Goal: Task Accomplishment & Management: Complete application form

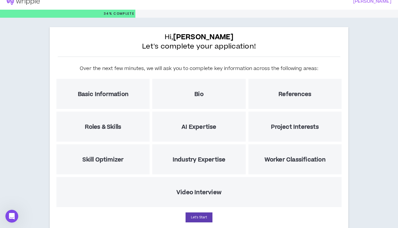
scroll to position [6, 0]
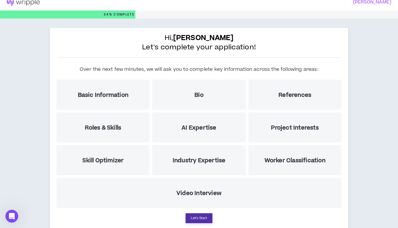
click at [201, 218] on button "Let's Start" at bounding box center [198, 218] width 27 height 10
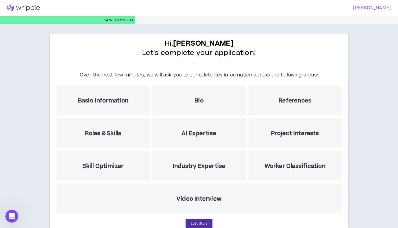
select select "US"
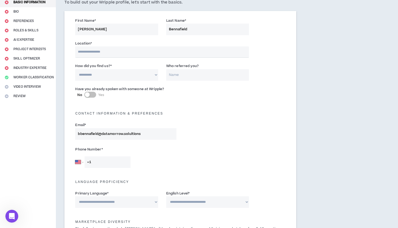
scroll to position [50, 0]
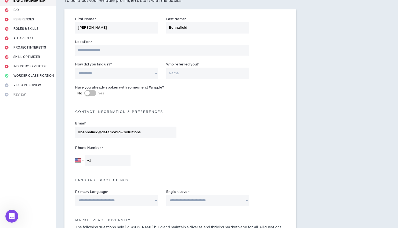
click at [123, 51] on input "text" at bounding box center [162, 50] width 174 height 11
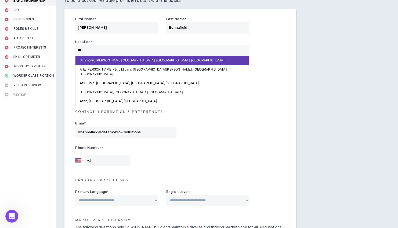
type input "**"
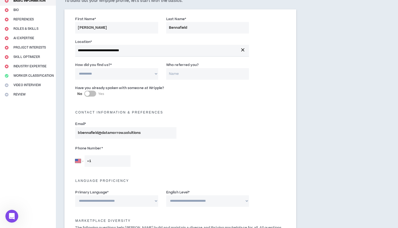
select select "*"
click at [170, 72] on input "Who referred you?" at bounding box center [207, 74] width 83 height 12
type input "[PERSON_NAME]"
click at [94, 92] on button "No Yes" at bounding box center [90, 94] width 12 height 6
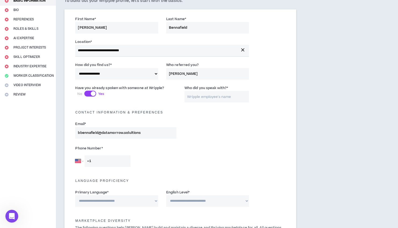
click at [200, 93] on input "Who did you speak with? *" at bounding box center [216, 97] width 65 height 12
drag, startPoint x: 200, startPoint y: 93, endPoint x: 197, endPoint y: 117, distance: 23.5
click at [197, 117] on div "Contact Information & preferences" at bounding box center [180, 111] width 218 height 17
click at [220, 96] on input "[PERSON_NAME]/[PERSON_NAME]" at bounding box center [216, 97] width 65 height 12
type input "[PERSON_NAME]"
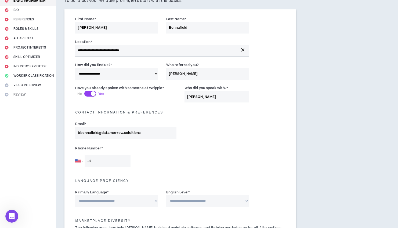
click at [108, 159] on input "+1" at bounding box center [108, 161] width 46 height 12
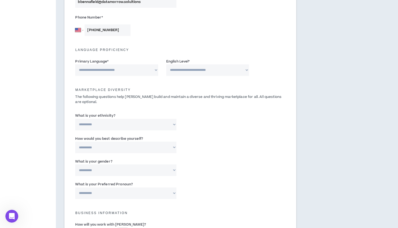
scroll to position [190, 0]
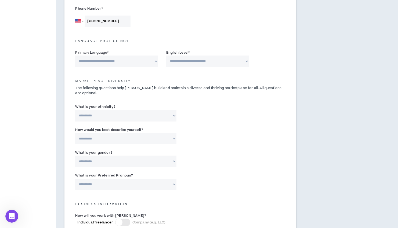
type input "[PHONE_NUMBER]"
select select "**********"
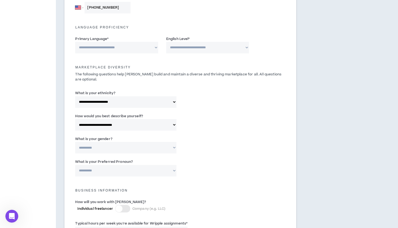
scroll to position [205, 0]
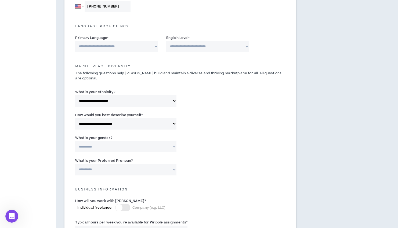
select select "***"
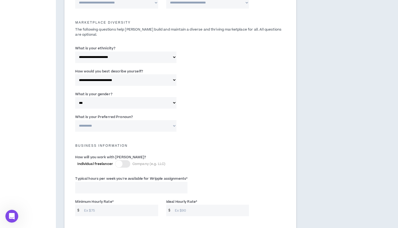
scroll to position [256, 0]
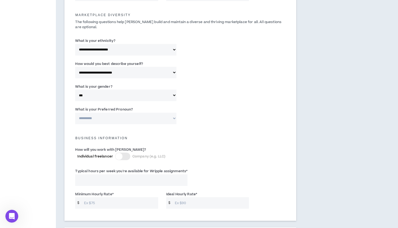
select select "**********"
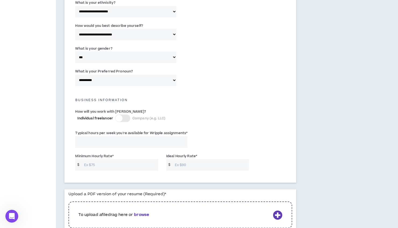
scroll to position [324, 0]
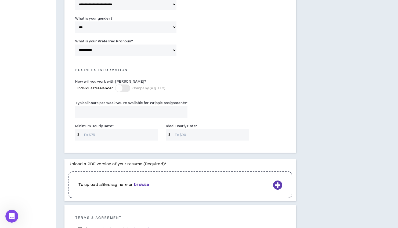
click at [118, 111] on input "Typical hours per week you're available for Wripple assignments *" at bounding box center [131, 112] width 112 height 12
type input "25"
drag, startPoint x: 101, startPoint y: 112, endPoint x: 83, endPoint y: 111, distance: 18.3
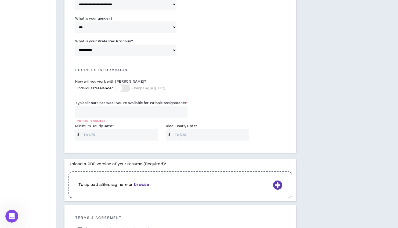
click at [83, 111] on input "Typical hours per week you're available for Wripple assignments *" at bounding box center [131, 112] width 112 height 12
type input "2"
type input "30"
click at [99, 134] on input "Minimum Hourly Rate *" at bounding box center [119, 135] width 77 height 12
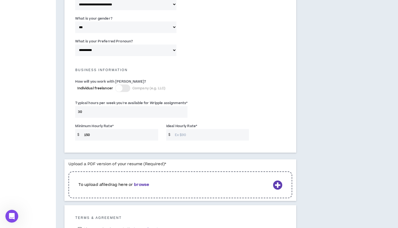
click at [92, 133] on input "150" at bounding box center [119, 135] width 77 height 12
type input "150"
click at [177, 132] on input "Ideal Hourly Rate *" at bounding box center [210, 135] width 77 height 12
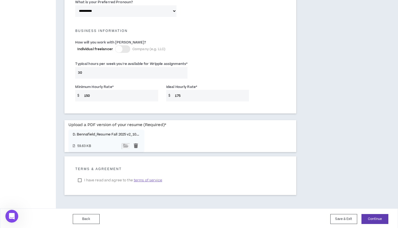
scroll to position [363, 0]
type input "175"
click at [79, 178] on label "I have read and agree to the terms of service" at bounding box center [119, 181] width 89 height 8
click at [369, 218] on button "Continue" at bounding box center [374, 219] width 27 height 10
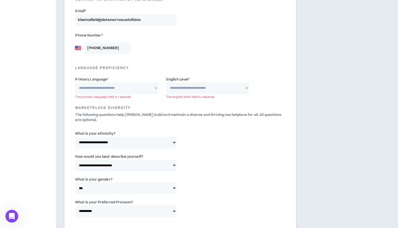
scroll to position [118, 0]
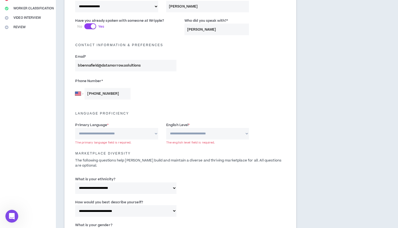
select select "*******"
select select "*"
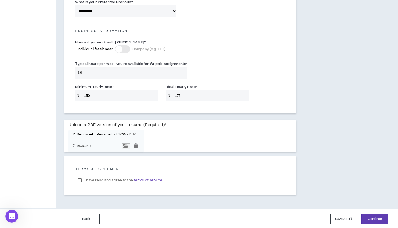
scroll to position [363, 0]
click at [372, 217] on button "Continue" at bounding box center [374, 219] width 27 height 10
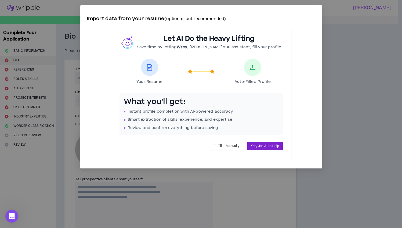
click at [258, 145] on span "Yes, Use AI to Help" at bounding box center [265, 146] width 28 height 5
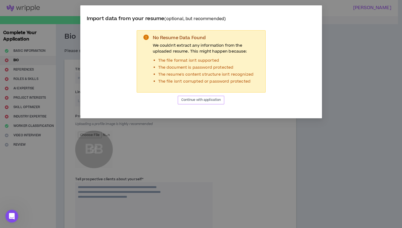
click at [198, 100] on span "Continue with application" at bounding box center [201, 99] width 40 height 5
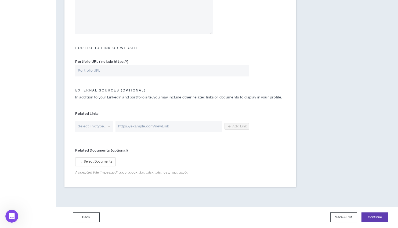
select select "*"
select select "US"
select select "*******"
select select "*"
select select "**********"
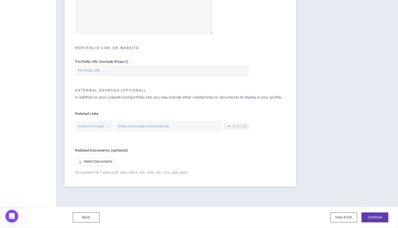
select select "**********"
select select "***"
select select "**********"
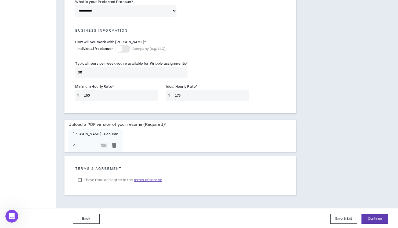
scroll to position [363, 0]
click at [110, 144] on div at bounding box center [114, 147] width 8 height 6
click at [370, 219] on button "Continue" at bounding box center [374, 219] width 27 height 10
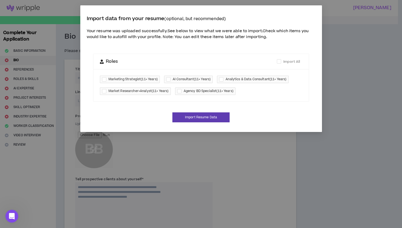
click at [103, 76] on div at bounding box center [105, 79] width 6 height 6
checkbox input "****"
click at [179, 88] on div at bounding box center [180, 91] width 6 height 6
checkbox input "****"
click at [169, 77] on div at bounding box center [169, 79] width 6 height 6
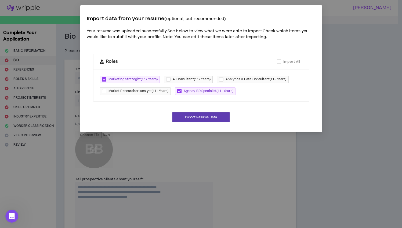
checkbox input "****"
click at [193, 112] on button "Import Resume Data" at bounding box center [200, 117] width 57 height 10
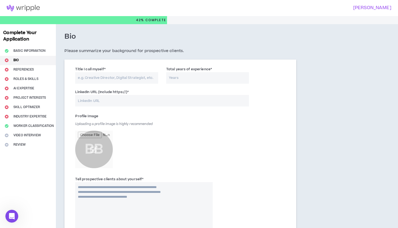
click at [92, 82] on input "Title I call myself *" at bounding box center [116, 78] width 83 height 12
click at [169, 78] on input "Total years of experience *" at bounding box center [207, 78] width 83 height 12
type input "30"
click at [85, 79] on input "Title I call myself *" at bounding box center [116, 78] width 83 height 12
type input "D"
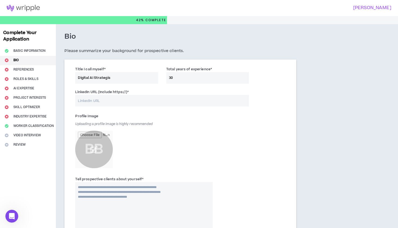
type input "Digital AI Strategis"
click at [99, 99] on input "LinkedIn URL (Include https://) *" at bounding box center [162, 101] width 174 height 12
paste input "[DOMAIN_NAME][URL]"
type input "[DOMAIN_NAME][URL]"
click at [131, 152] on div "Profile Image Uploading a profile image is highly recommended BB" at bounding box center [143, 141] width 137 height 59
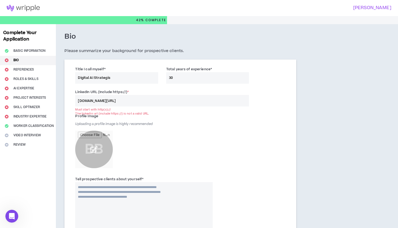
click at [96, 148] on input "file" at bounding box center [94, 150] width 38 height 38
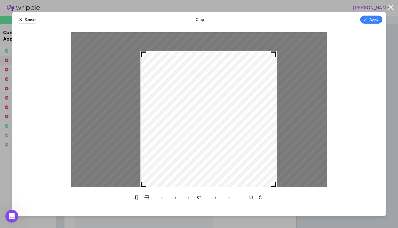
drag, startPoint x: 122, startPoint y: 33, endPoint x: 141, endPoint y: 50, distance: 25.8
click at [141, 50] on div at bounding box center [199, 109] width 256 height 155
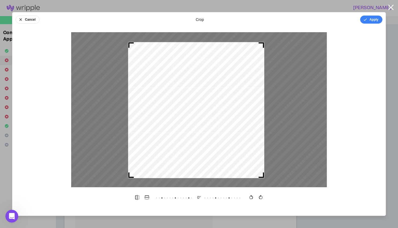
drag, startPoint x: 161, startPoint y: 67, endPoint x: 153, endPoint y: 63, distance: 8.7
click at [153, 63] on div at bounding box center [196, 110] width 136 height 136
click at [374, 21] on button "Apply" at bounding box center [371, 20] width 22 height 8
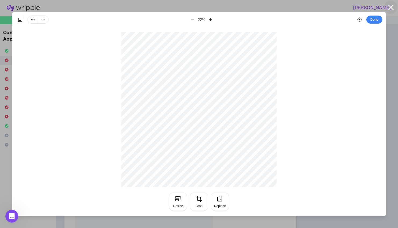
click at [391, 5] on icon "button" at bounding box center [390, 7] width 9 height 9
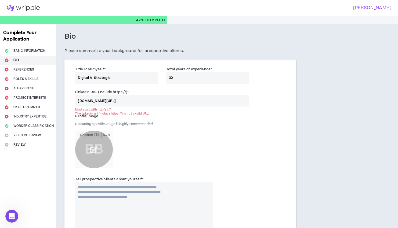
click at [98, 149] on input "file" at bounding box center [94, 150] width 38 height 38
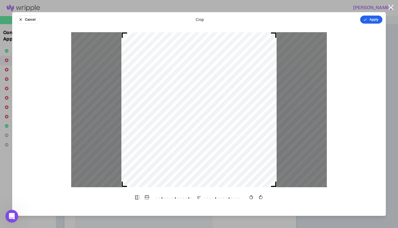
click at [372, 18] on button "Apply" at bounding box center [371, 20] width 22 height 8
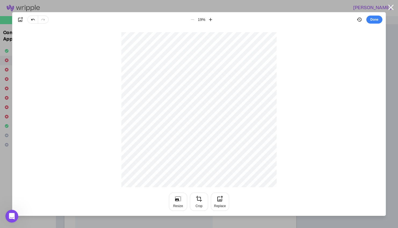
click at [373, 20] on button "Done" at bounding box center [374, 20] width 16 height 8
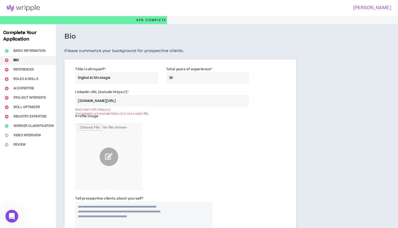
click at [223, 151] on div "Profile Image" at bounding box center [180, 153] width 218 height 84
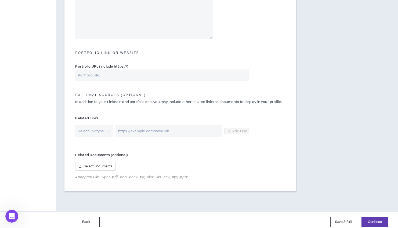
scroll to position [229, 0]
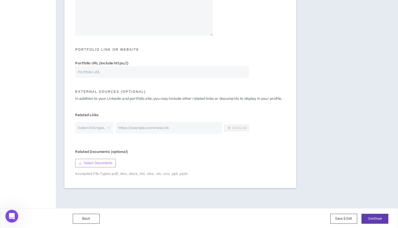
click at [98, 163] on span "Select Documents" at bounding box center [98, 163] width 28 height 5
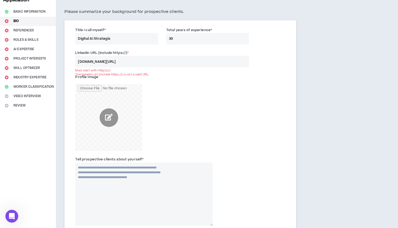
scroll to position [38, 0]
